Goal: Task Accomplishment & Management: Manage account settings

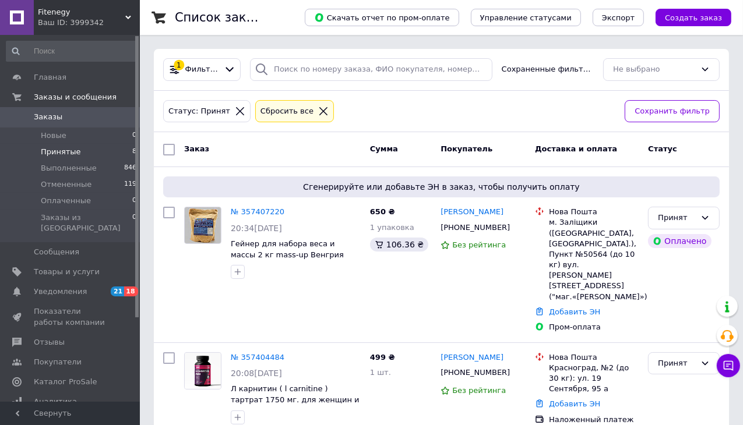
click at [319, 107] on icon at bounding box center [323, 111] width 8 height 8
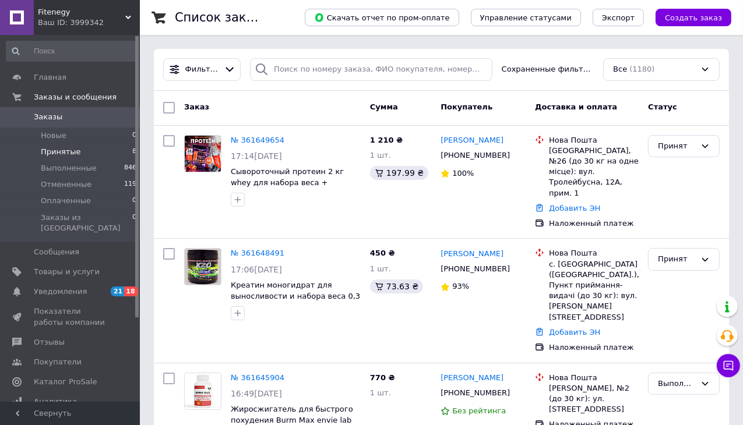
click at [93, 151] on li "Принятые 8" at bounding box center [71, 152] width 143 height 16
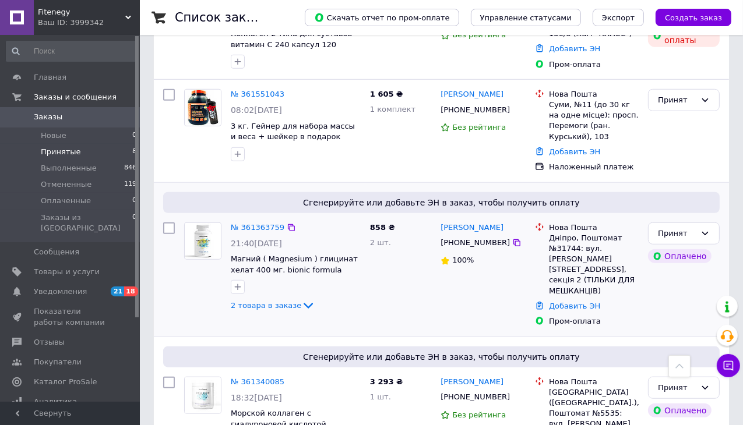
scroll to position [727, 0]
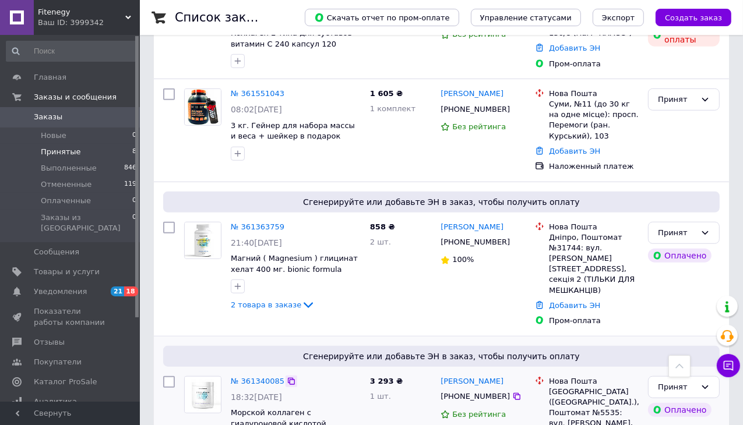
click at [287, 377] on icon at bounding box center [291, 381] width 9 height 9
click at [576, 271] on div "Нова Пошта Дніпро, Поштомат №31744: вул. [PERSON_NAME][STREET_ADDRESS], секція …" at bounding box center [586, 274] width 113 height 114
click at [291, 375] on div "№ 361340085" at bounding box center [296, 381] width 132 height 13
click at [287, 377] on icon at bounding box center [291, 381] width 9 height 9
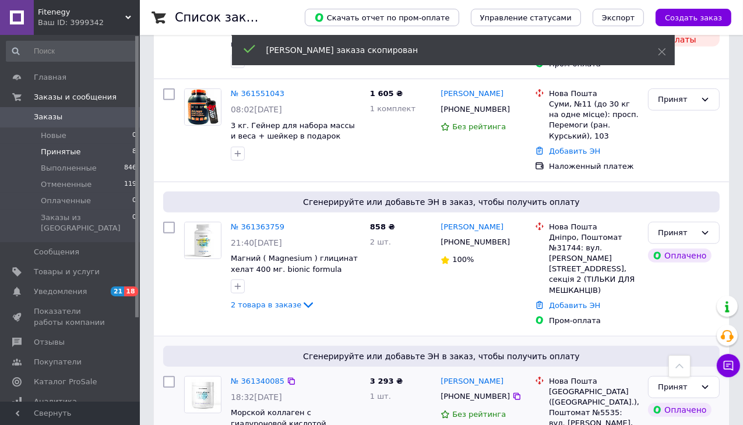
click at [598, 337] on div "Сгенерируйте или добавьте ЭН в заказ, чтобы получить оплату № 361340085 18:32[D…" at bounding box center [441, 408] width 575 height 143
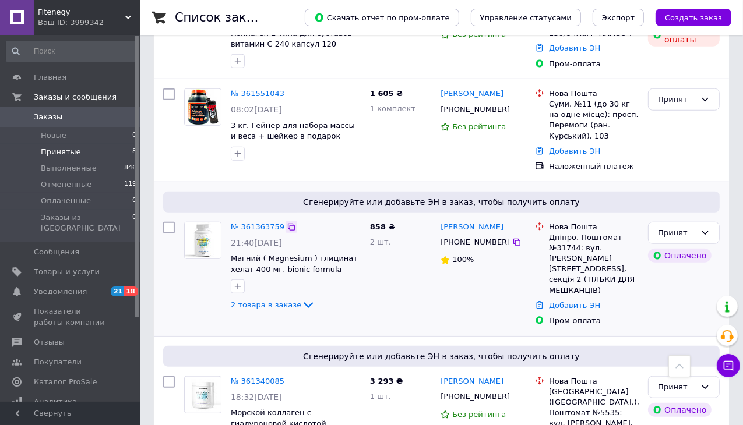
click at [288, 224] on icon at bounding box center [291, 227] width 7 height 7
click at [579, 273] on div "Нова Пошта Дніпро, Поштомат №31744: вул. [PERSON_NAME][STREET_ADDRESS], секція …" at bounding box center [586, 274] width 113 height 114
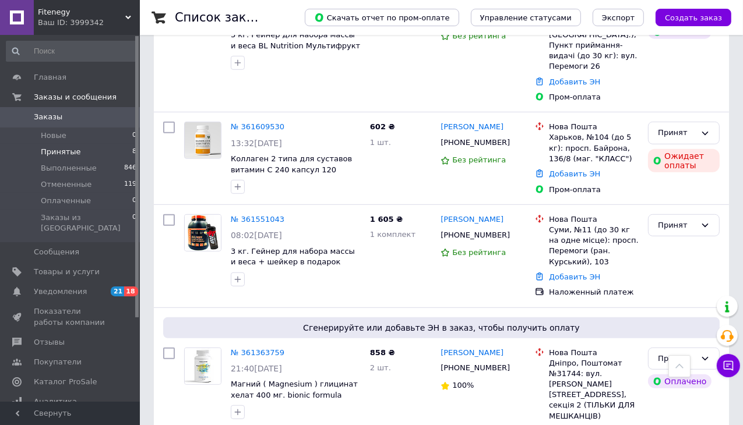
scroll to position [699, 0]
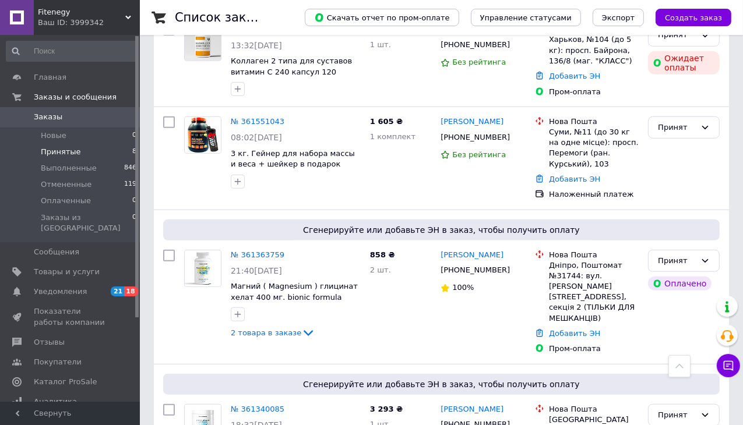
click at [87, 156] on li "Принятые 8" at bounding box center [71, 152] width 143 height 16
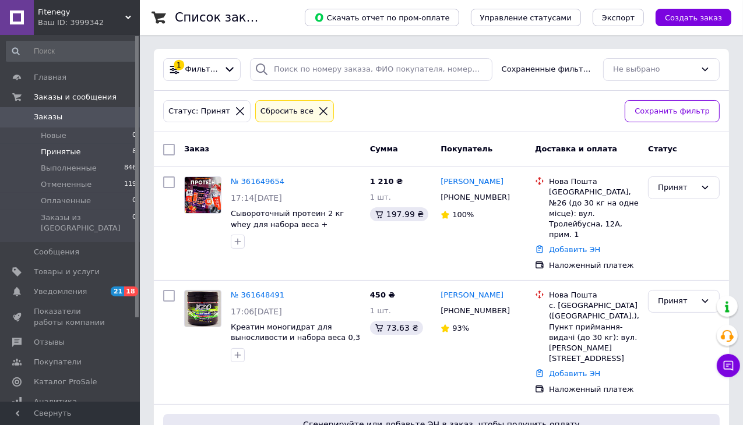
click at [316, 110] on div at bounding box center [323, 111] width 15 height 10
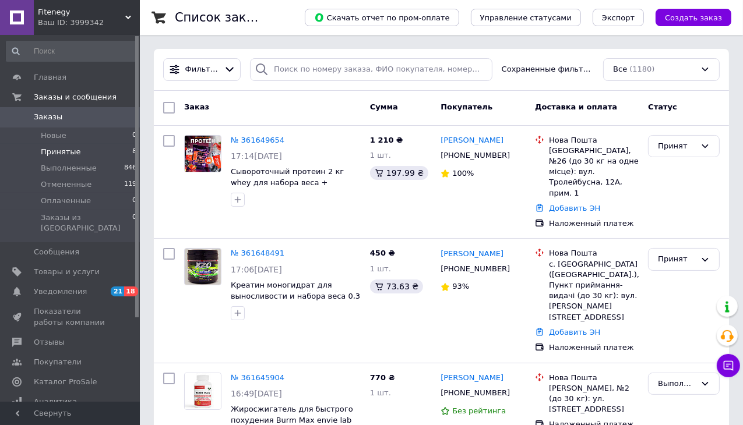
click at [77, 159] on li "Принятые 8" at bounding box center [71, 152] width 143 height 16
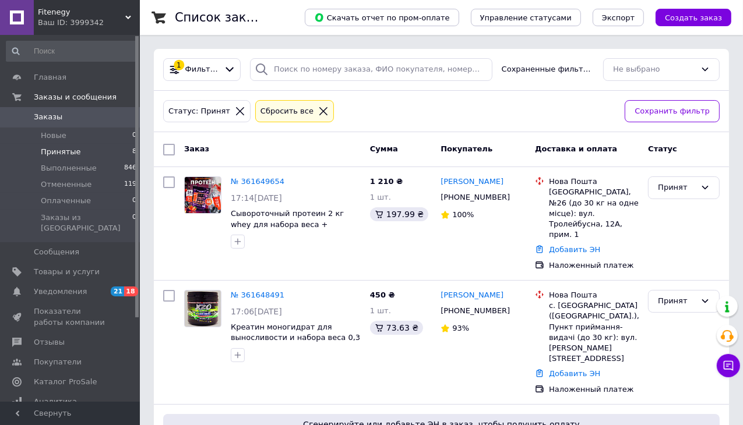
click at [82, 153] on li "Принятые 8" at bounding box center [71, 152] width 143 height 16
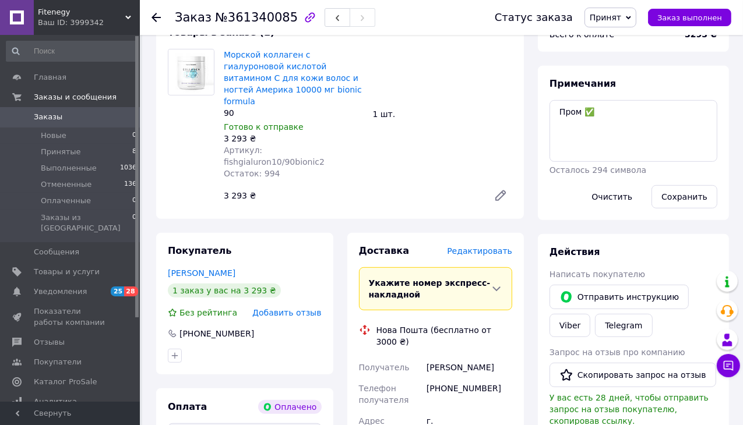
scroll to position [466, 0]
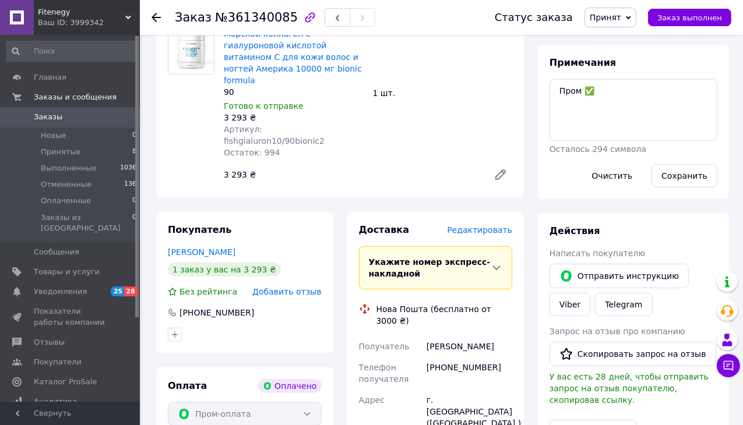
click at [463, 357] on div "[PHONE_NUMBER]" at bounding box center [469, 373] width 90 height 33
copy div "380964691596"
click at [569, 213] on div "Действия Написать покупателю   Отправить инструкцию Viber Telegram Запрос на от…" at bounding box center [633, 383] width 191 height 340
click at [461, 357] on div "[PHONE_NUMBER]" at bounding box center [469, 373] width 90 height 33
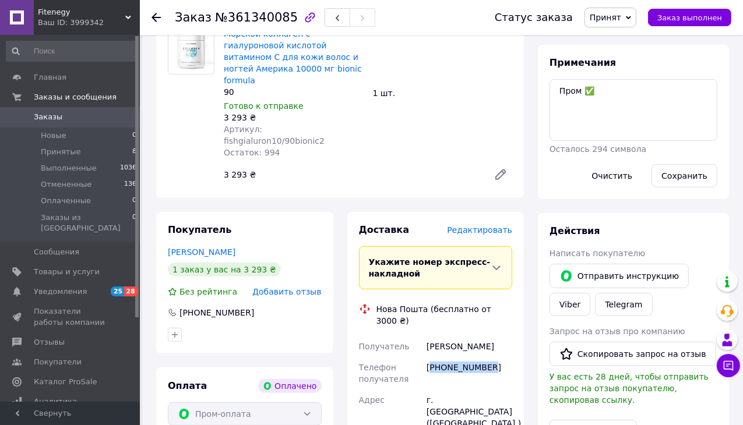
click at [461, 357] on div "[PHONE_NUMBER]" at bounding box center [469, 373] width 90 height 33
copy div "380964691596"
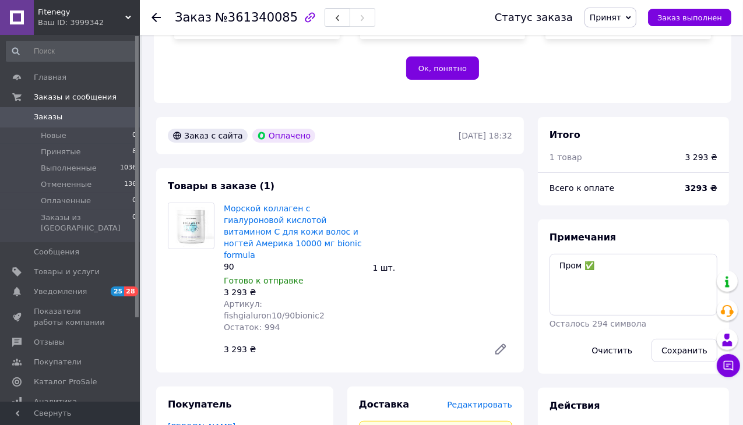
scroll to position [291, 0]
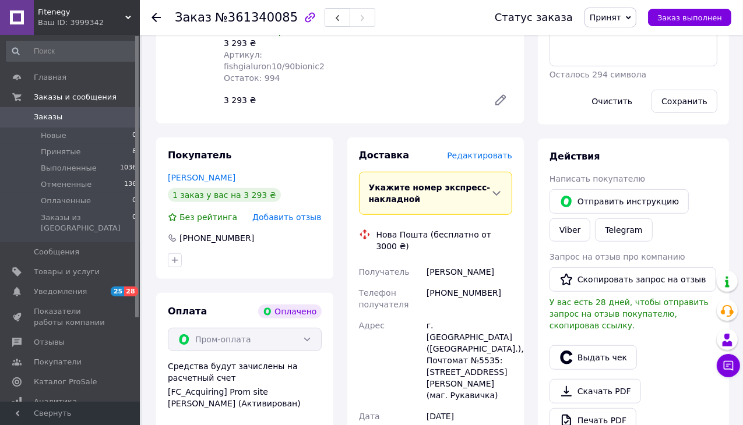
scroll to position [757, 0]
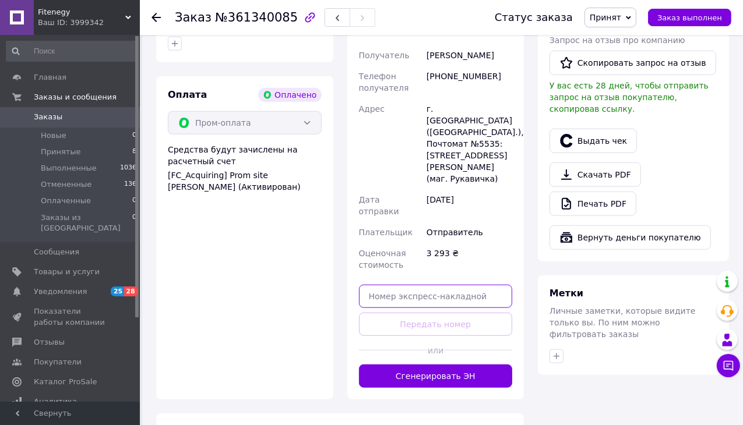
click at [468, 285] on input "text" at bounding box center [436, 296] width 154 height 23
paste input "20451246548146"
type input "20451246548146"
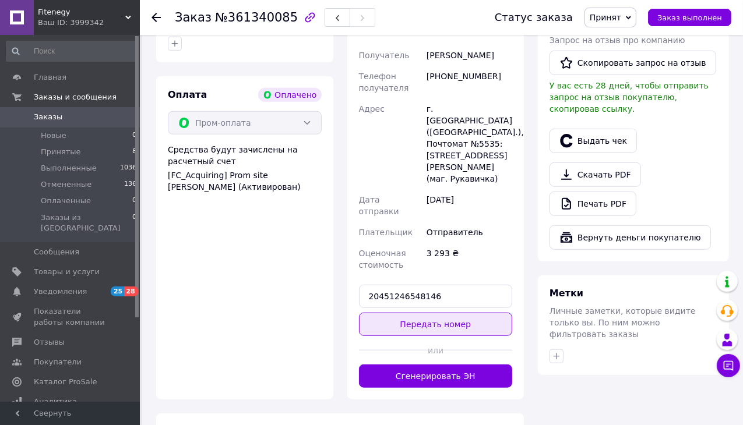
click at [453, 313] on button "Передать номер" at bounding box center [436, 324] width 154 height 23
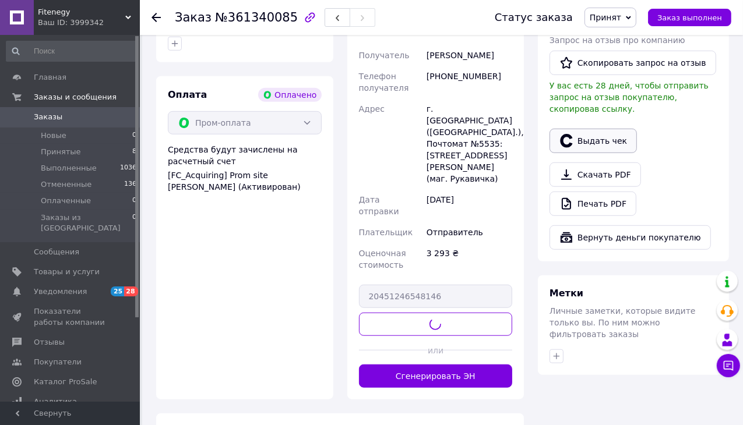
click at [592, 129] on button "Выдать чек" at bounding box center [592, 141] width 87 height 24
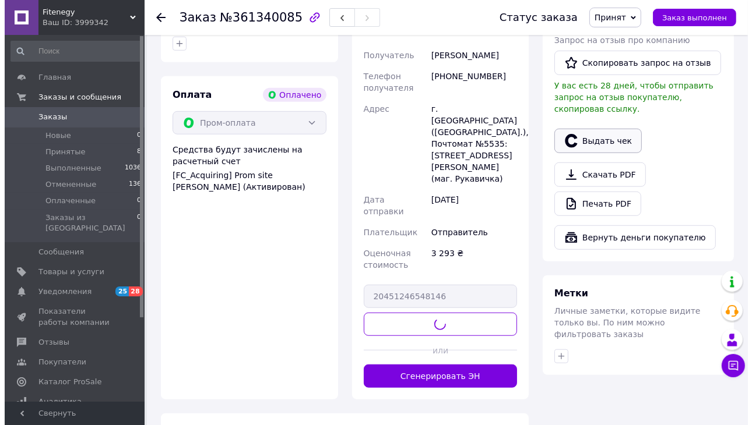
scroll to position [746, 0]
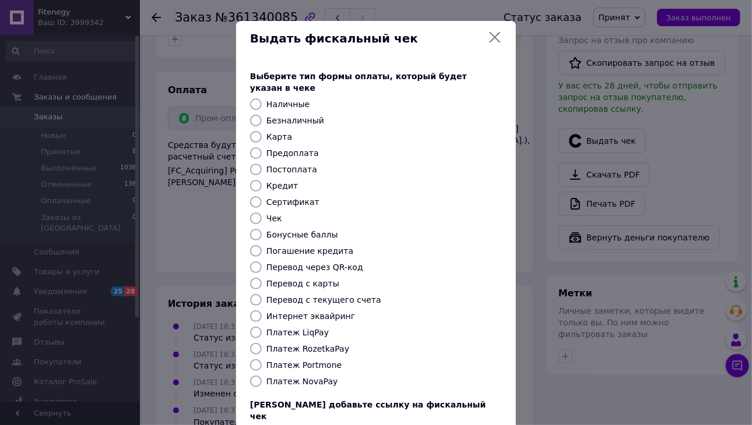
click at [258, 115] on div "Выберите тип формы оплаты, который будет указан в чеке Наличные Безналичный Кар…" at bounding box center [376, 261] width 280 height 408
click at [254, 115] on input "Безналичный" at bounding box center [256, 121] width 12 height 12
radio input "true"
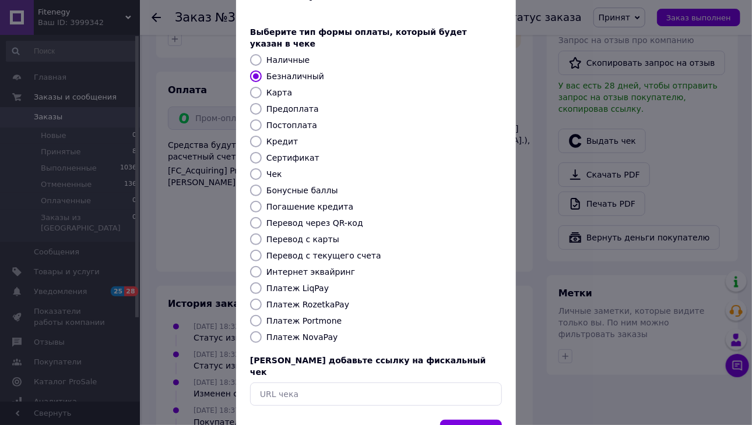
scroll to position [75, 0]
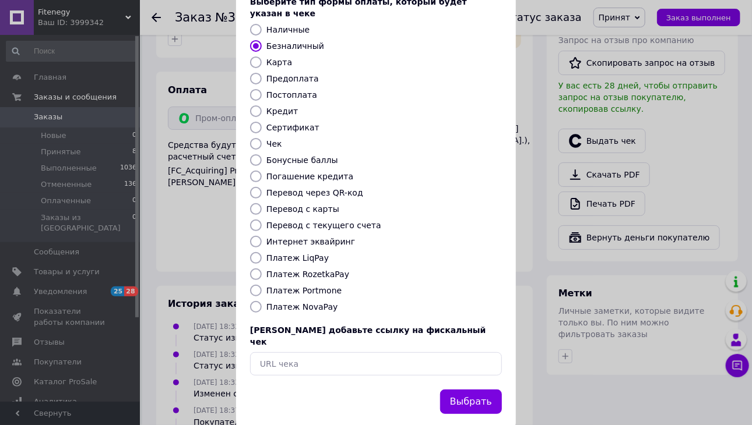
click at [495, 390] on button "Выбрать" at bounding box center [471, 402] width 62 height 25
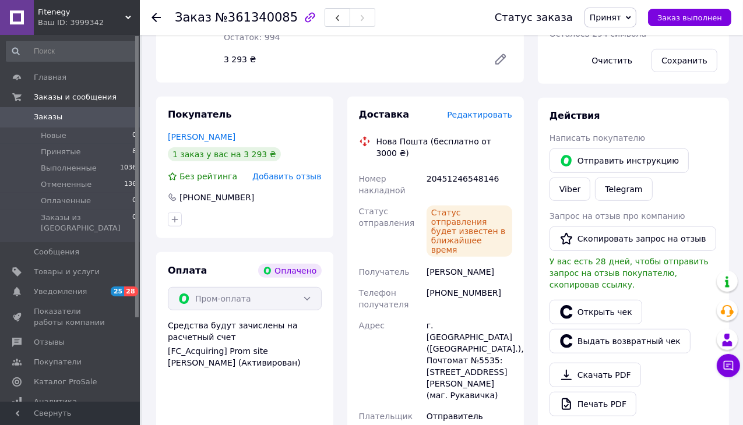
scroll to position [583, 0]
